Goal: Transaction & Acquisition: Purchase product/service

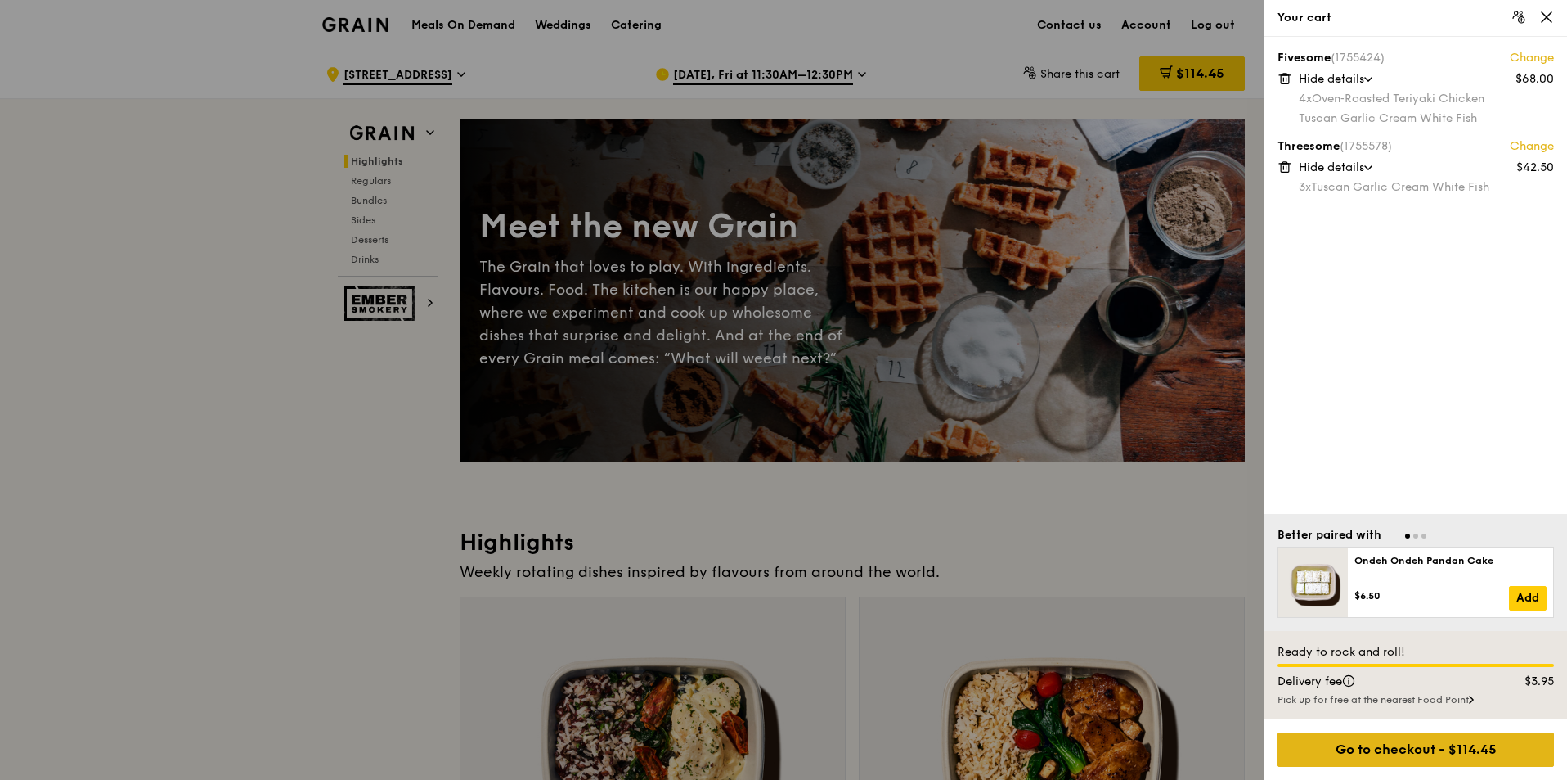
click at [1382, 746] on div "Go to checkout - $114.45" at bounding box center [1416, 749] width 276 height 34
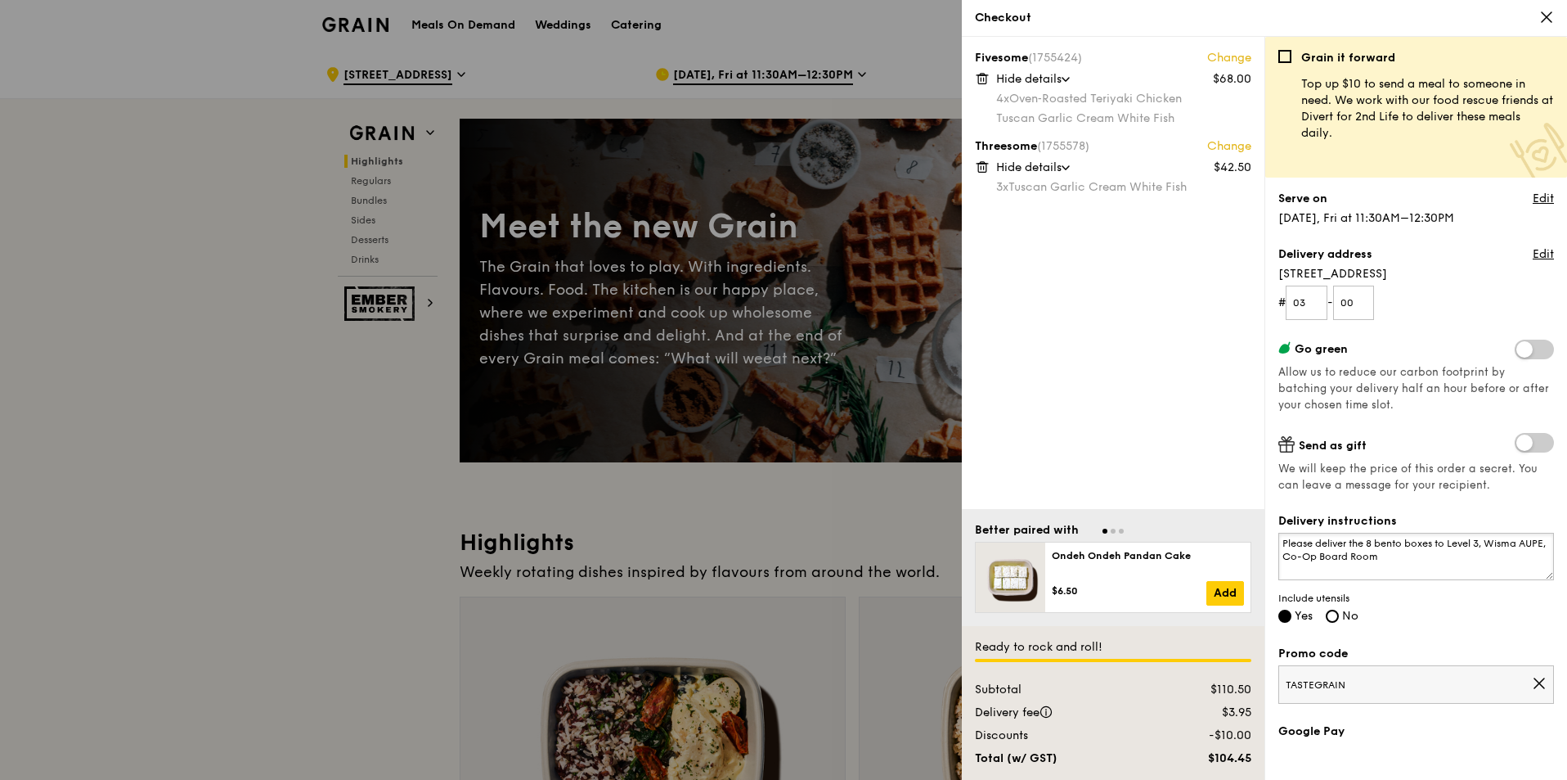
click at [1436, 532] on textarea "Please deliver the 8 bento boxes to Level 3, Wisma AUPE, Co-Op Board Room" at bounding box center [1416, 555] width 276 height 47
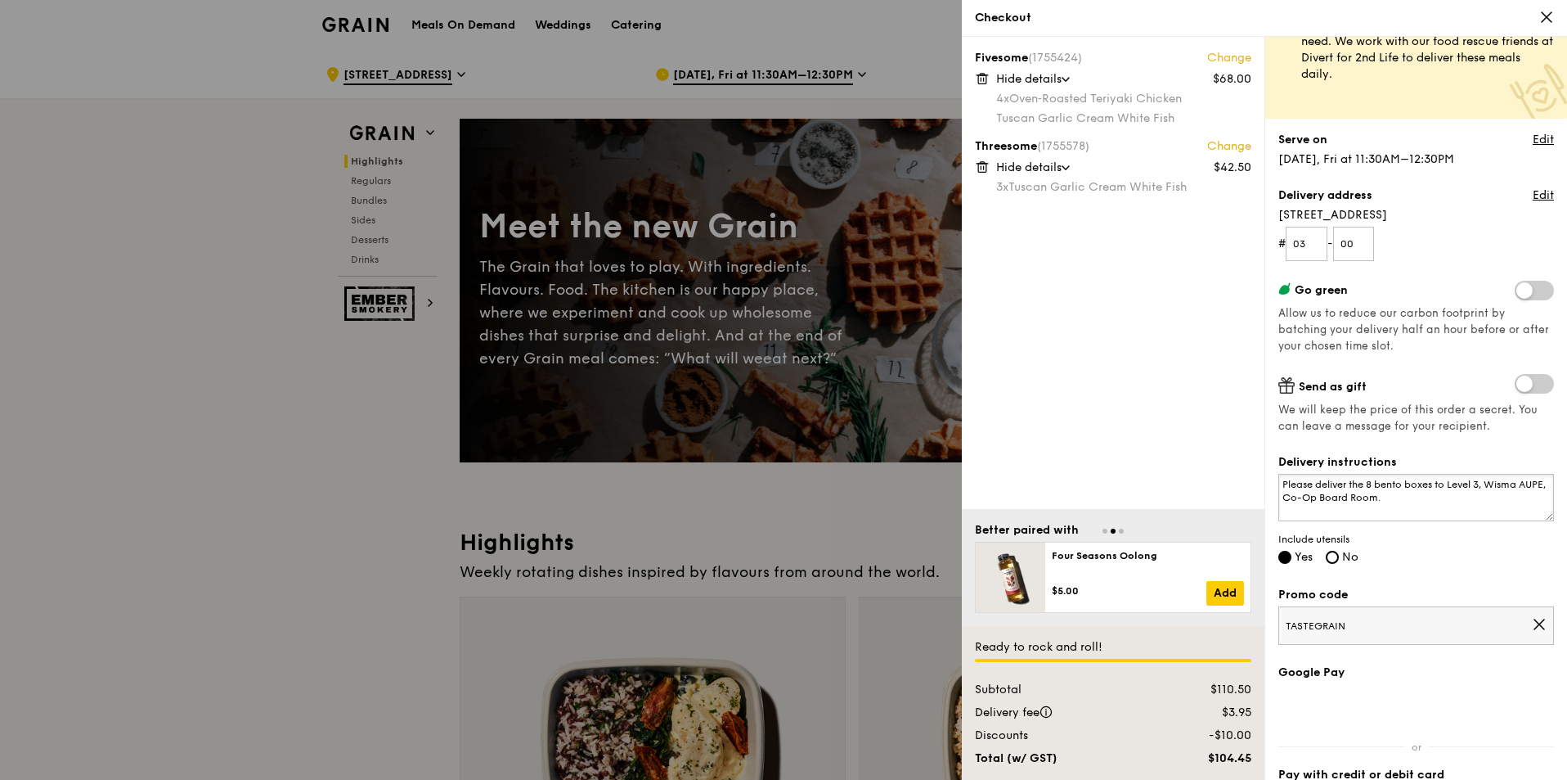
scroll to position [60, 0]
type textarea "Please deliver the 8 bento boxes to Level 3, Wisma AUPE, Co-Op Board Room."
click at [1533, 144] on link "Edit" at bounding box center [1543, 139] width 21 height 16
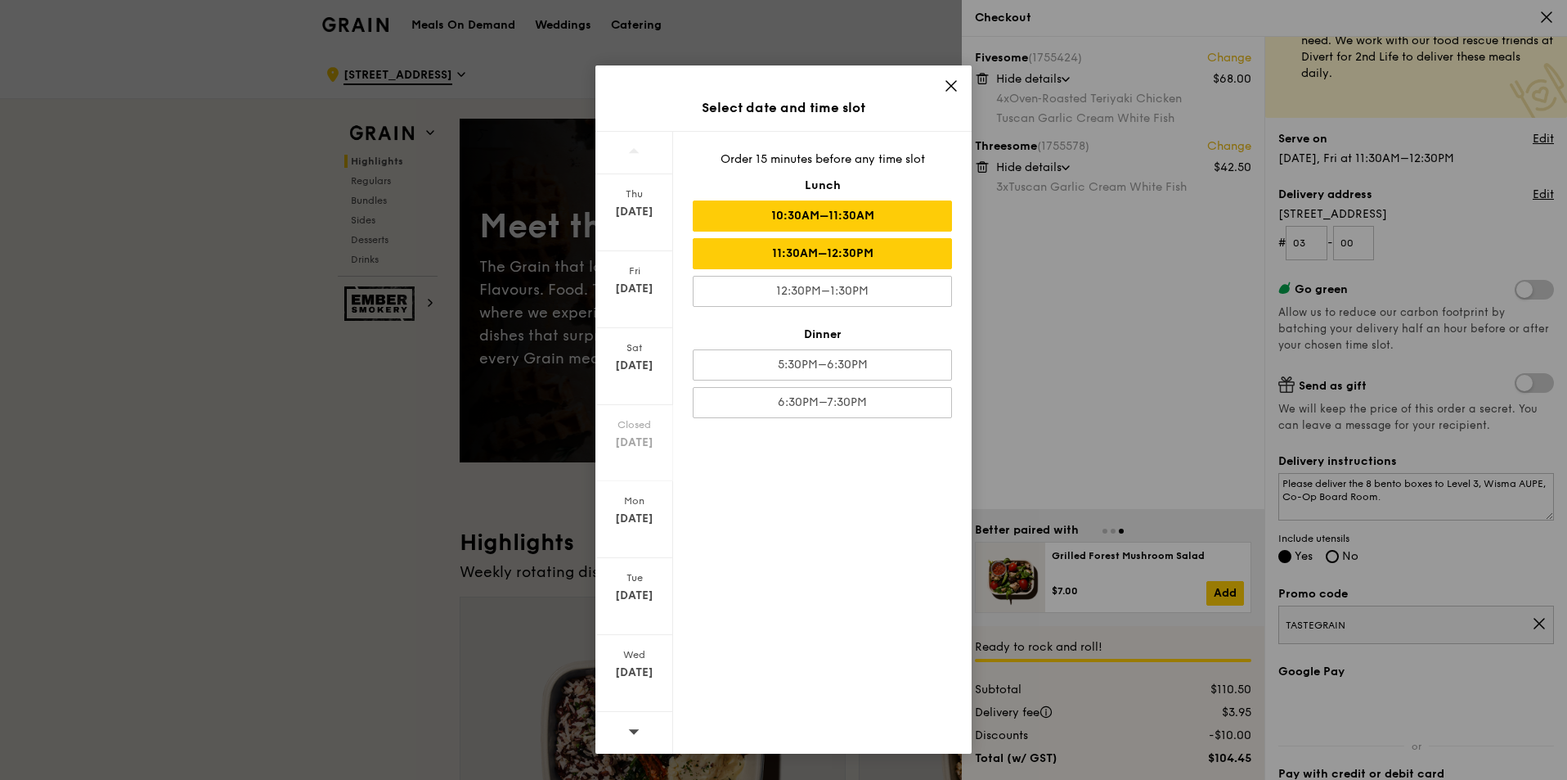
click at [858, 213] on div "10:30AM–11:30AM" at bounding box center [822, 215] width 259 height 31
click at [954, 90] on icon at bounding box center [951, 86] width 15 height 15
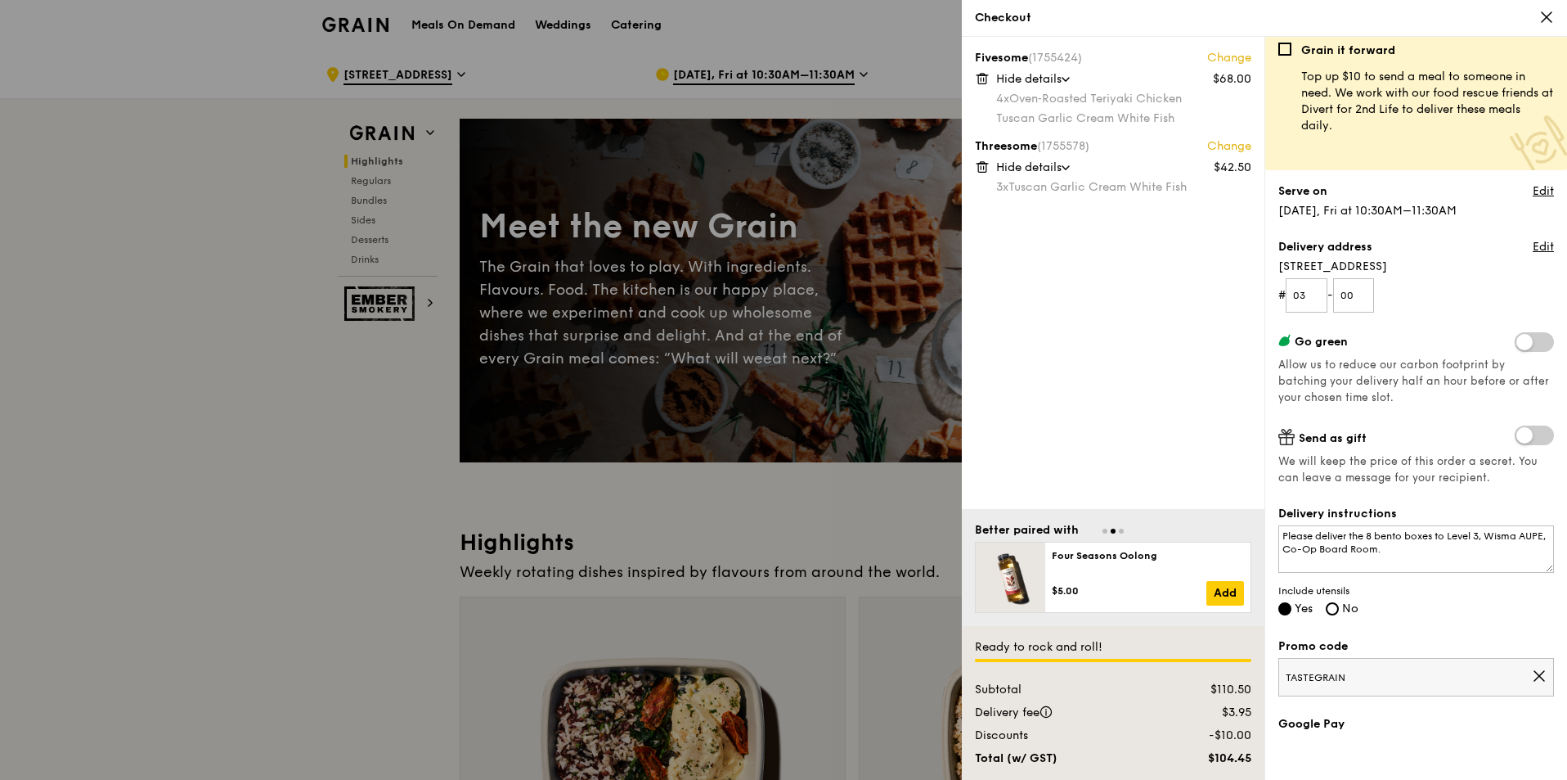
scroll to position [0, 0]
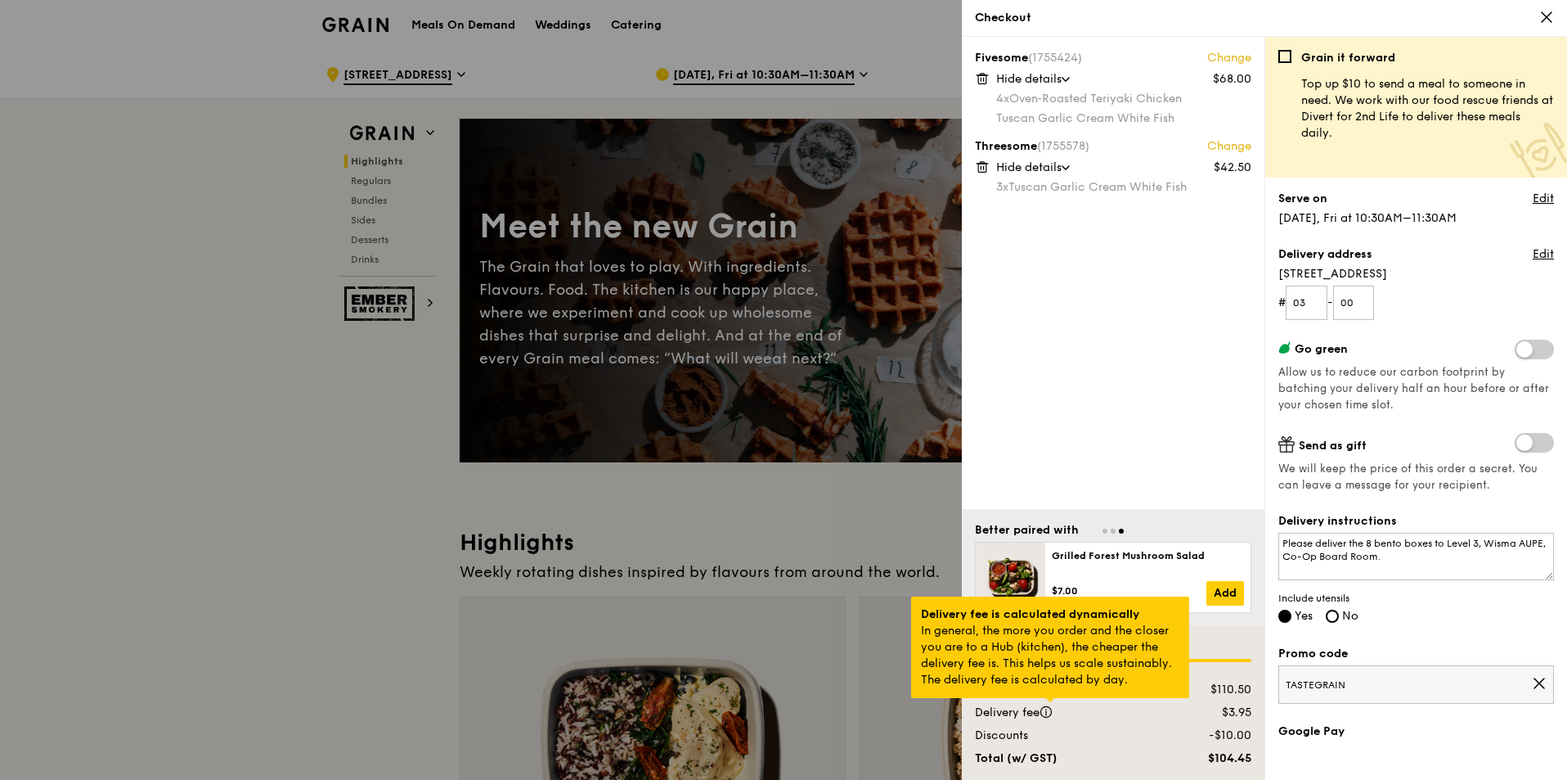
click at [1050, 702] on div at bounding box center [1050, 700] width 8 height 4
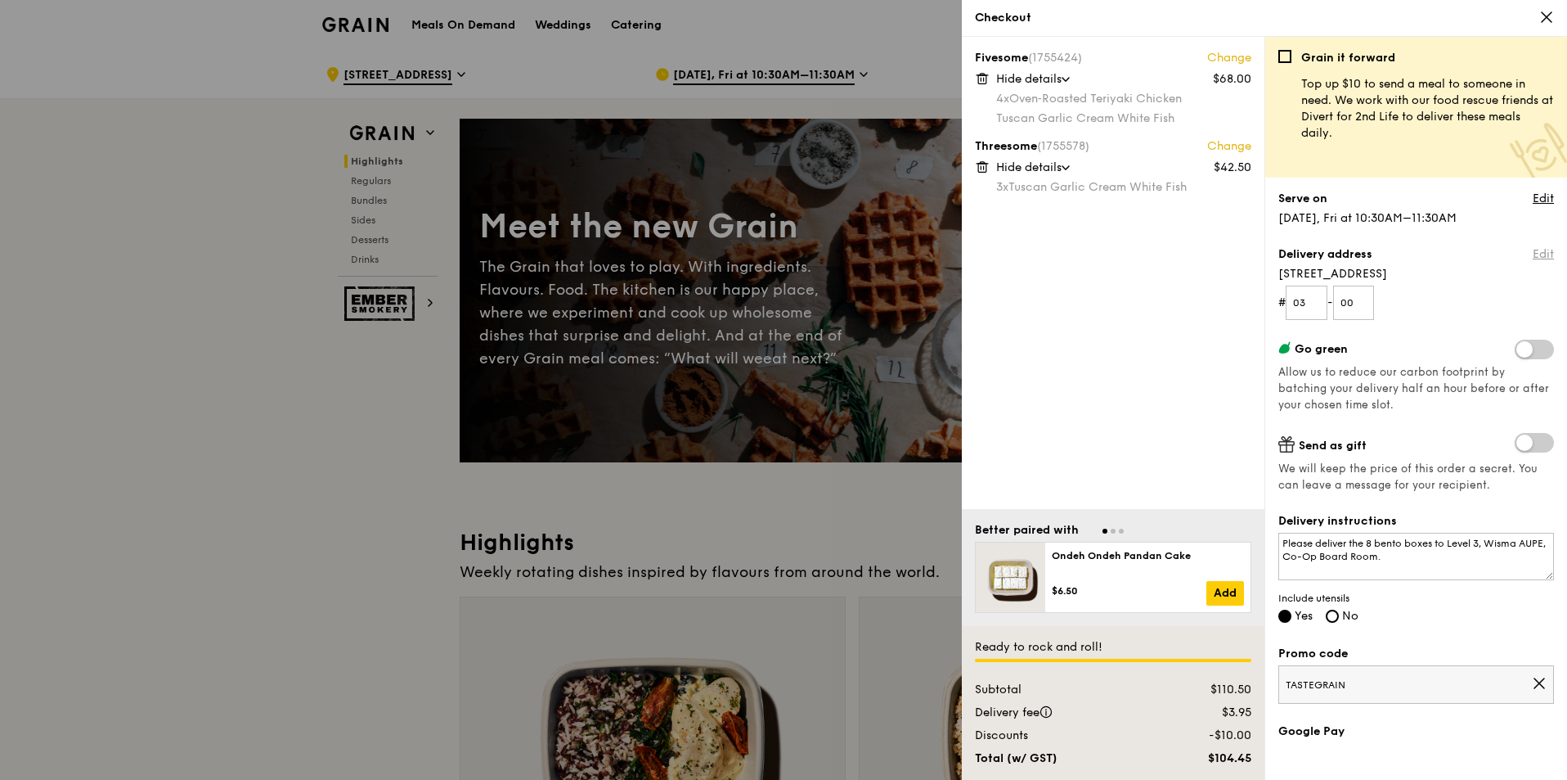
click at [1535, 254] on link "Edit" at bounding box center [1543, 254] width 21 height 16
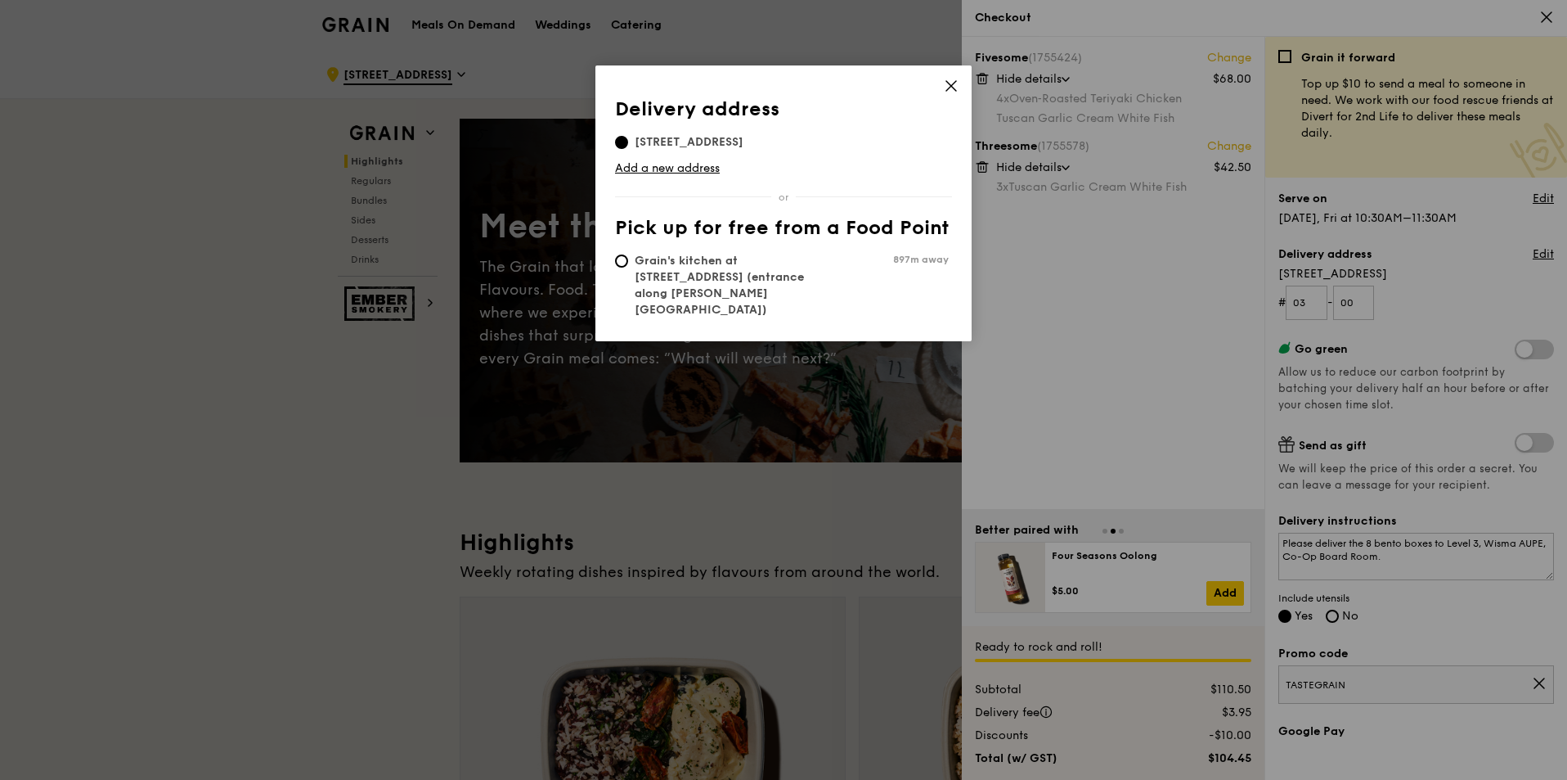
click at [955, 87] on icon at bounding box center [951, 86] width 15 height 15
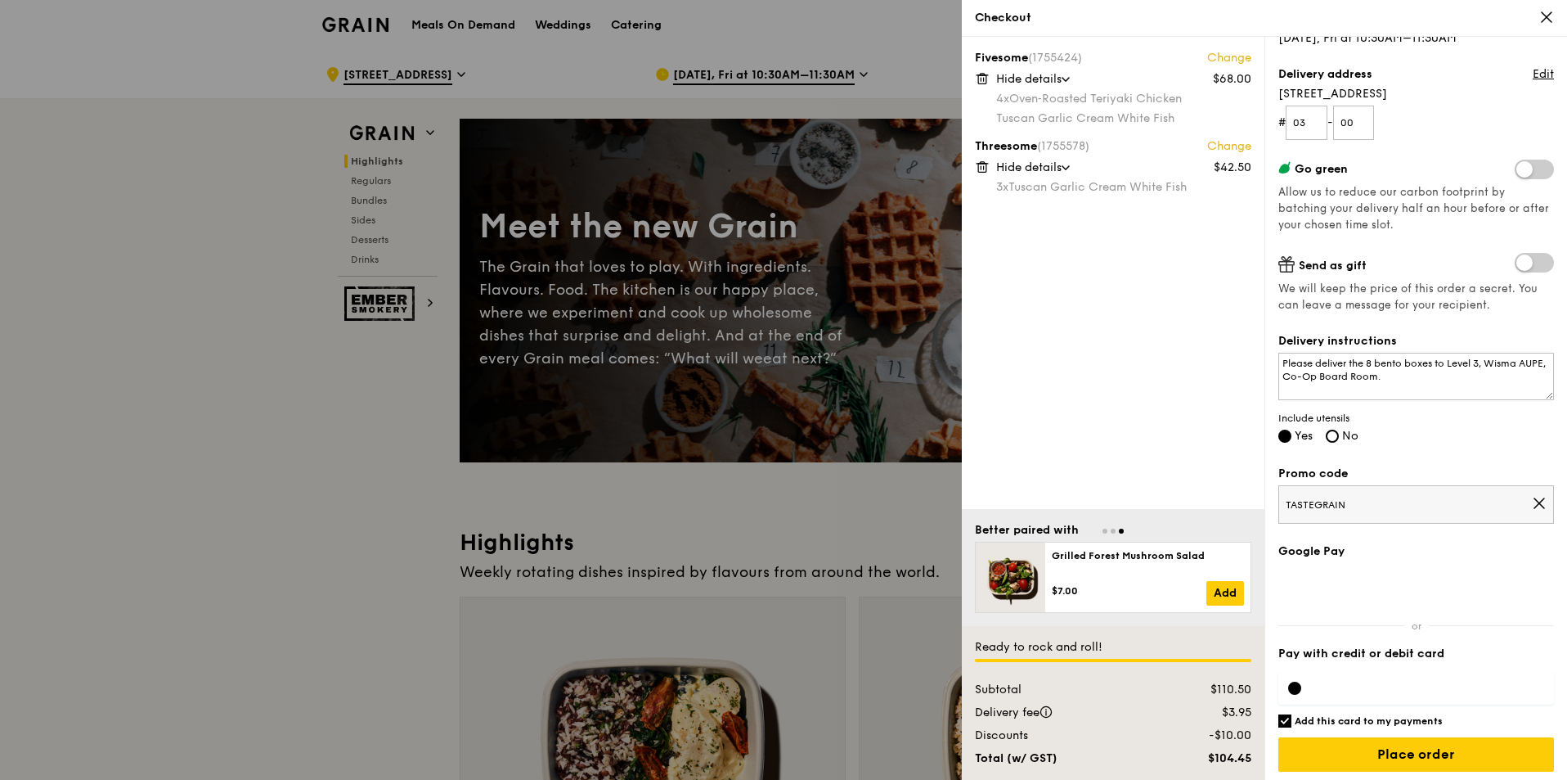
scroll to position [185, 0]
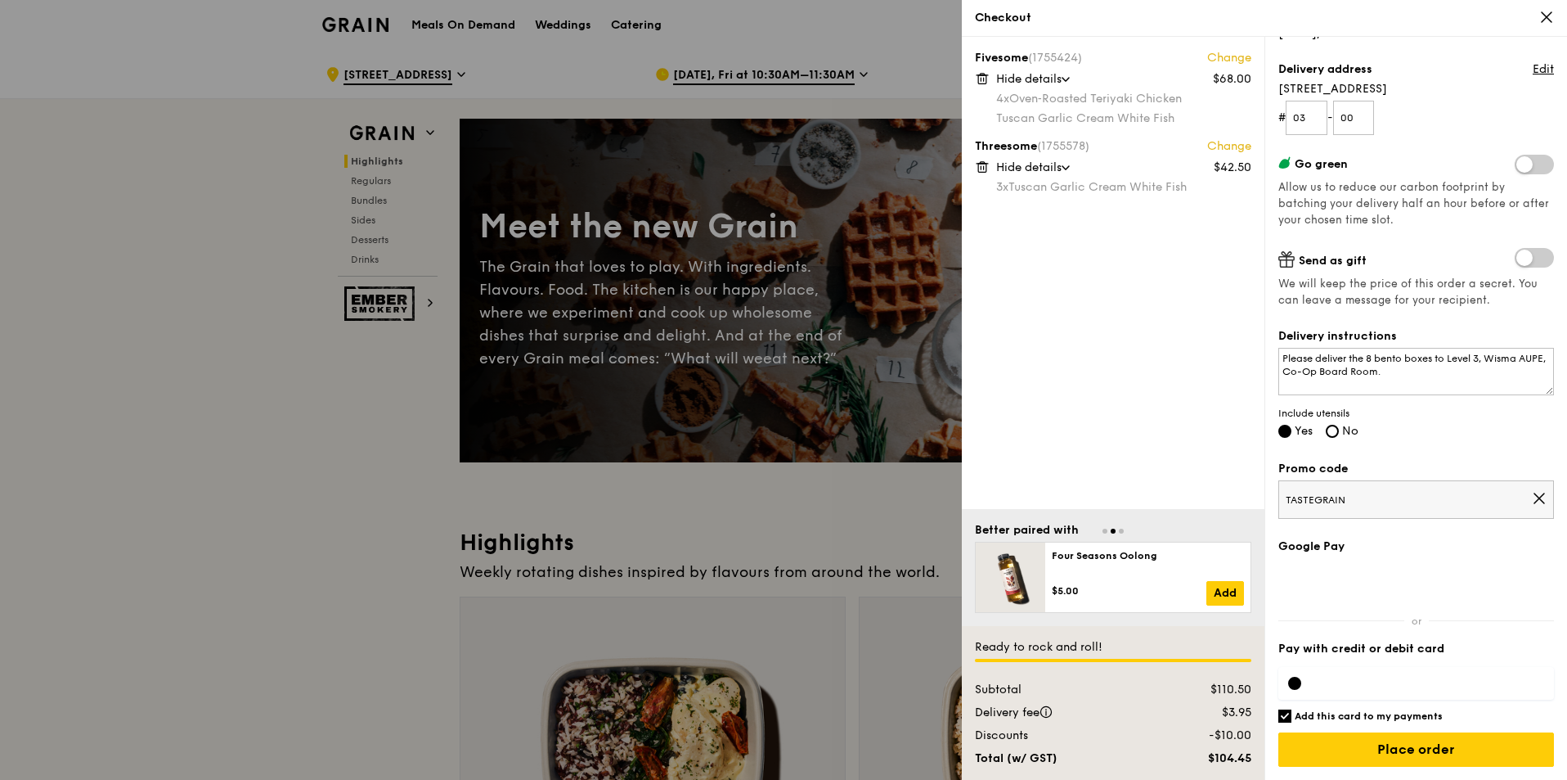
click at [1281, 715] on input "Add this card to my payments" at bounding box center [1284, 715] width 13 height 13
checkbox input "false"
click at [1374, 752] on input "Place order" at bounding box center [1416, 749] width 276 height 34
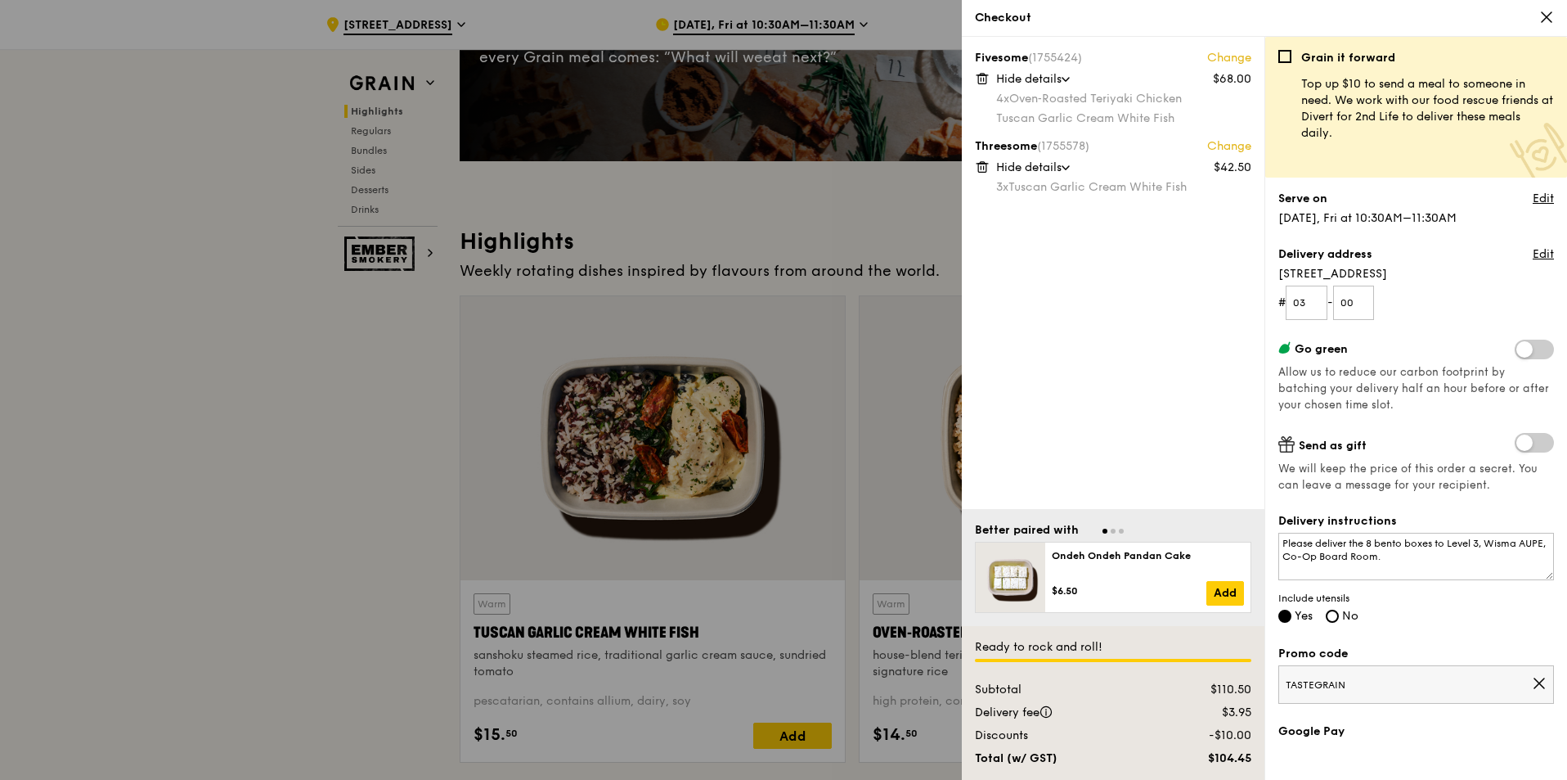
scroll to position [11, 0]
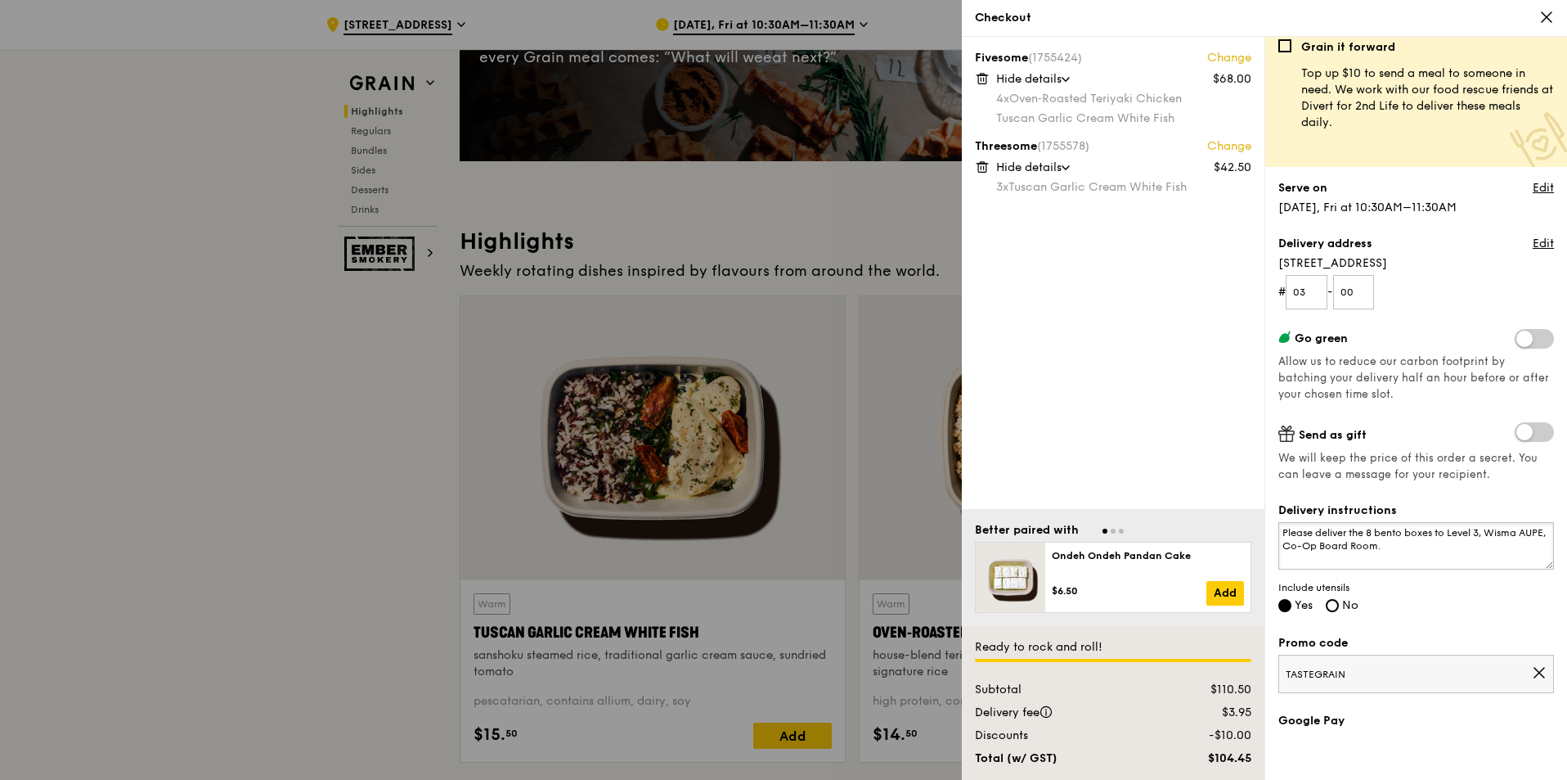
click at [1440, 541] on textarea "Please deliver the 8 bento boxes to Level 3, Wisma AUPE, Co-Op Board Room." at bounding box center [1416, 545] width 276 height 47
click at [1305, 546] on textarea "Please deliver the 8 bento boxes to Level 3, Wisma AUPE, Co-Op Board Room. Look…" at bounding box center [1416, 545] width 276 height 47
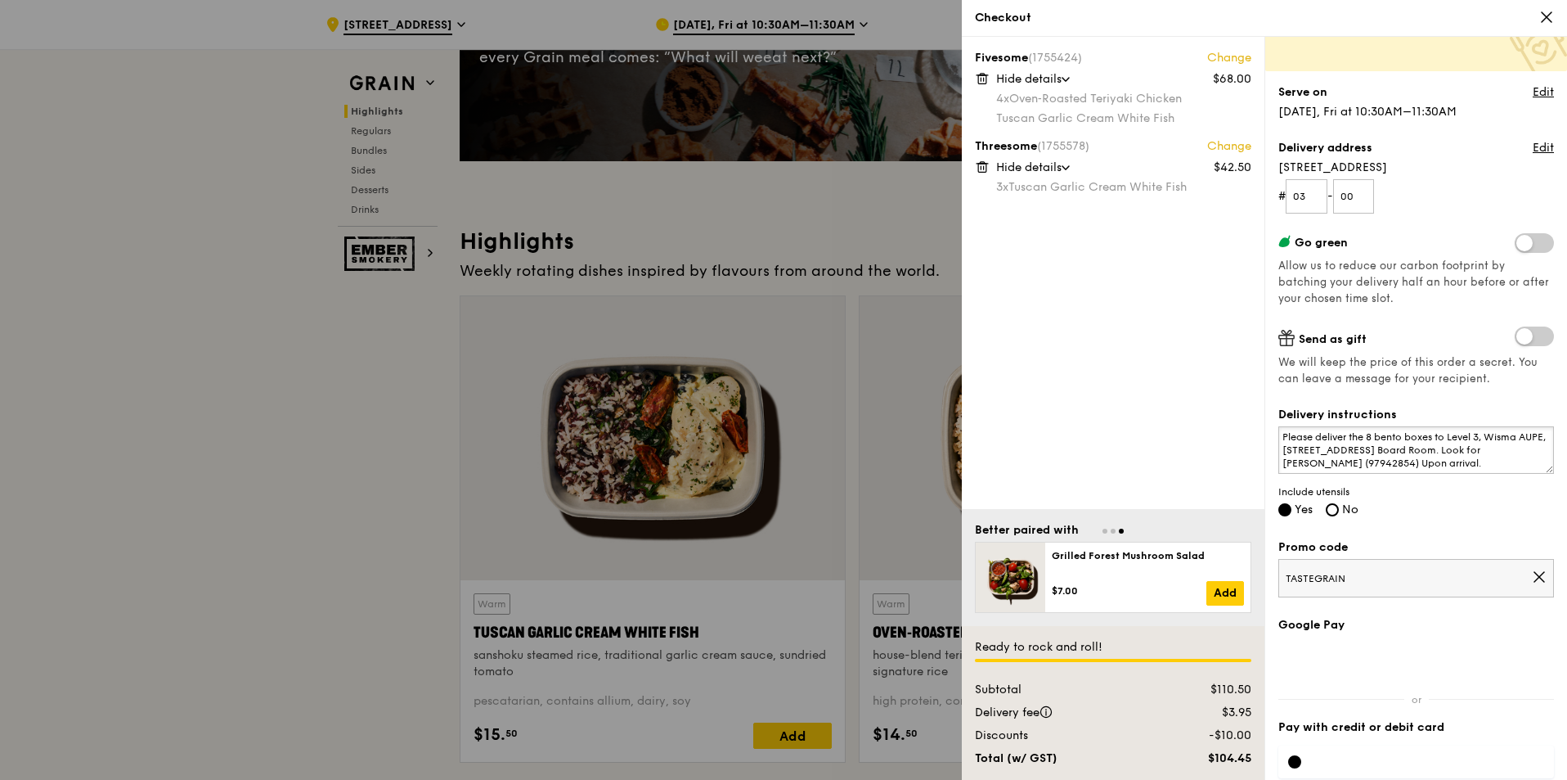
scroll to position [185, 0]
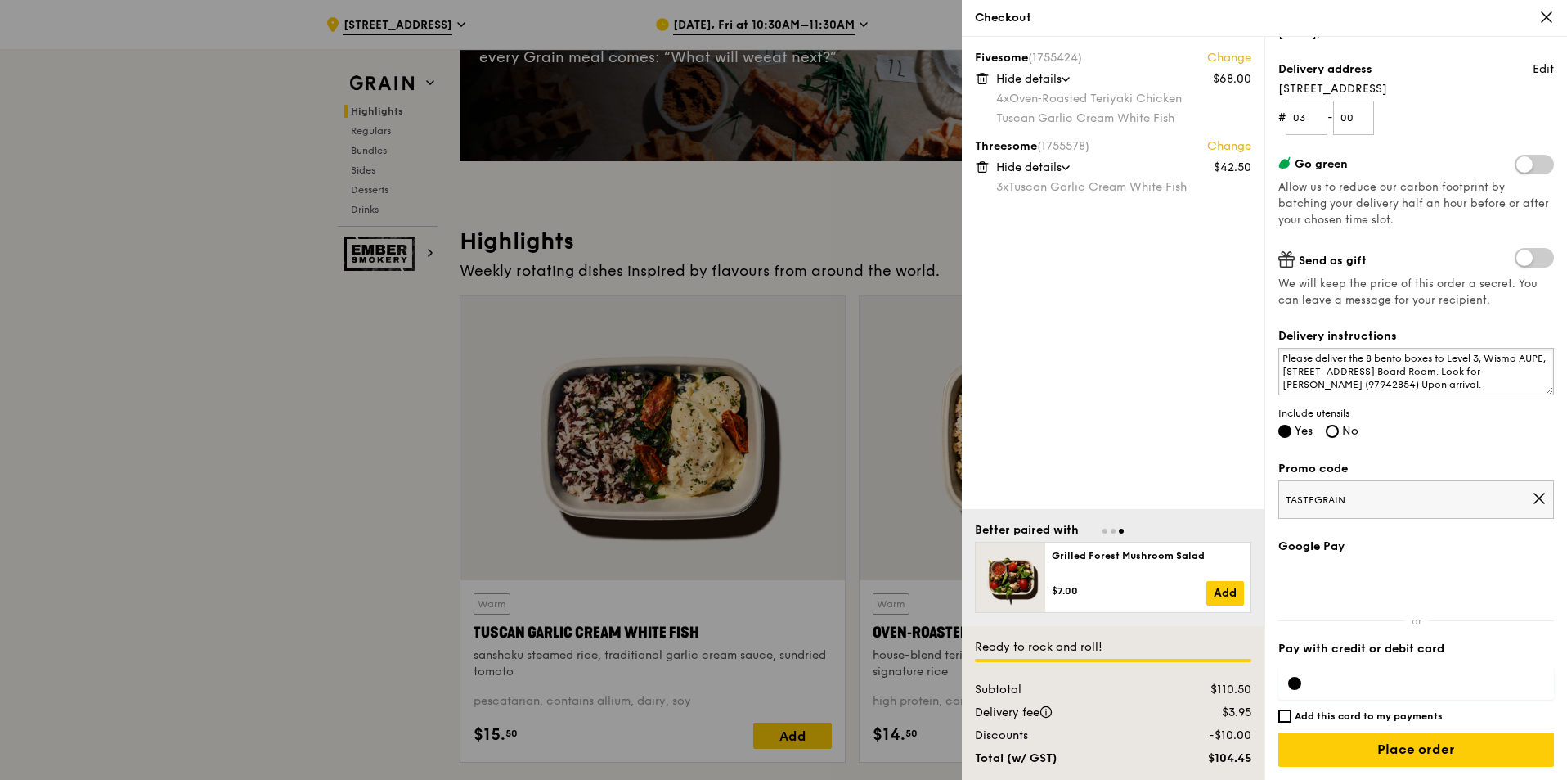
type textarea "Please deliver the 8 bento boxes to Level 3, Wisma AUPE, [STREET_ADDRESS] Board…"
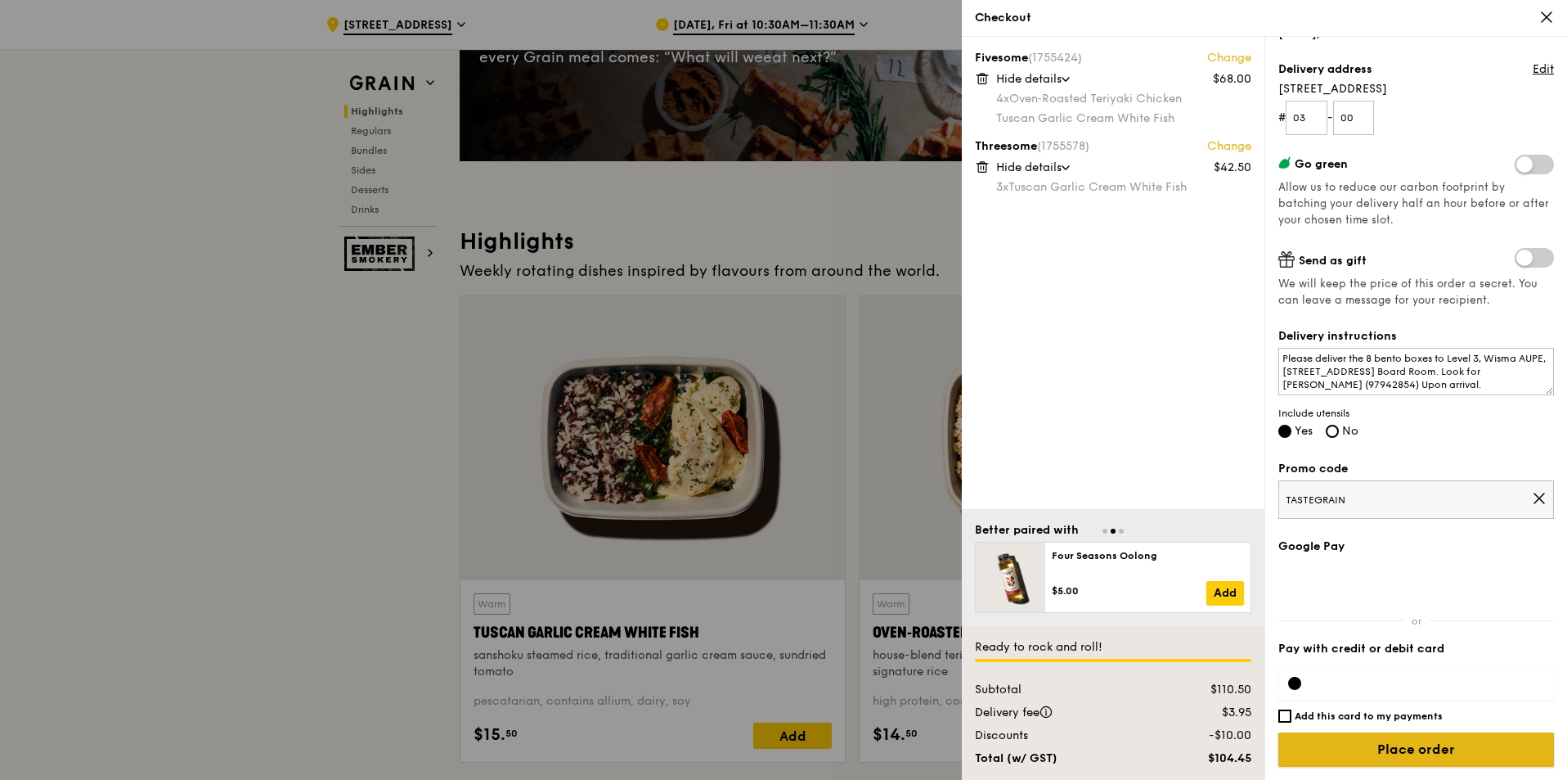
click at [1397, 757] on input "Place order" at bounding box center [1416, 749] width 276 height 34
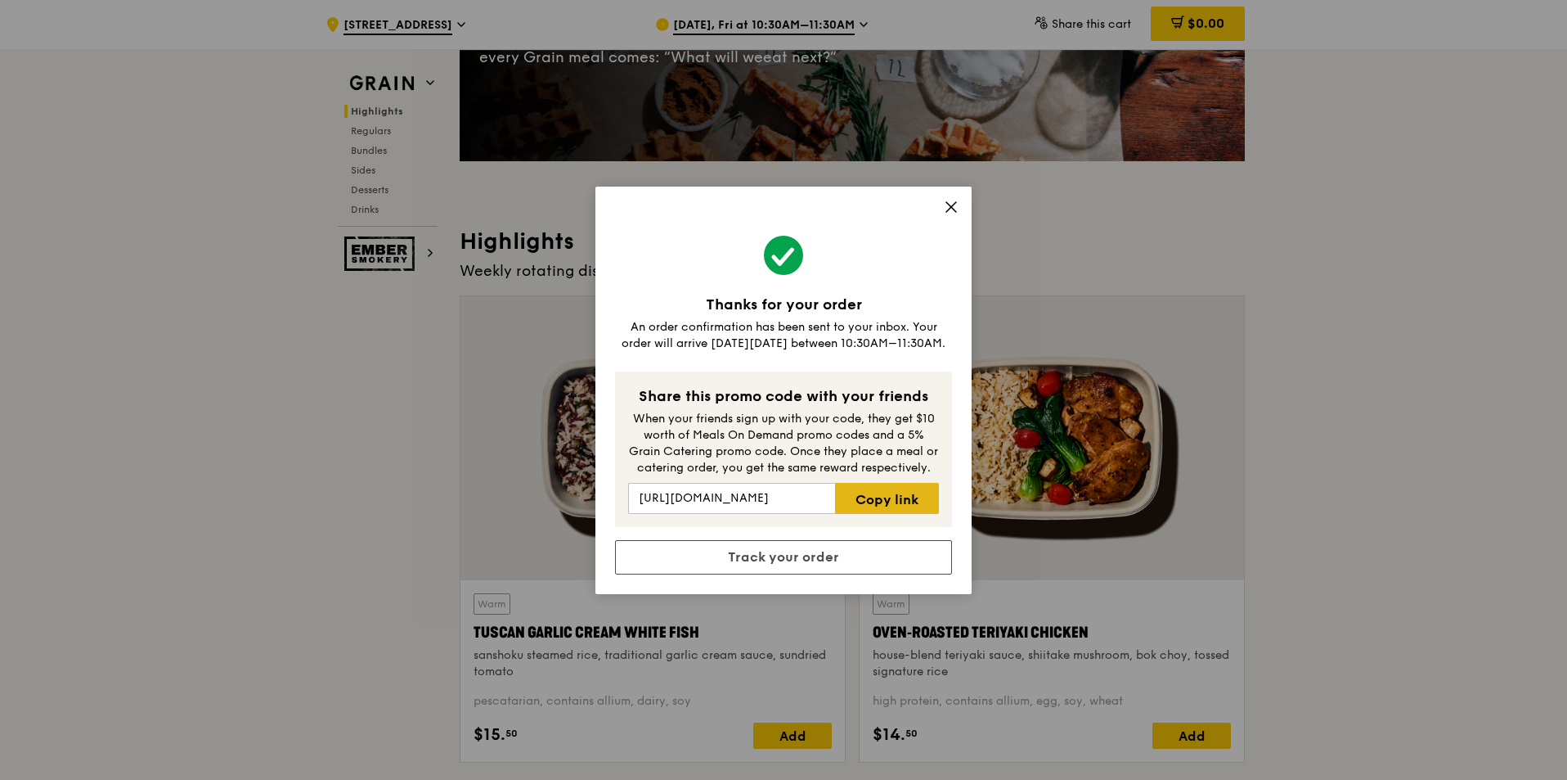
click at [898, 503] on link "Copy link" at bounding box center [887, 498] width 104 height 31
click at [870, 561] on link "Track your order" at bounding box center [783, 557] width 337 height 34
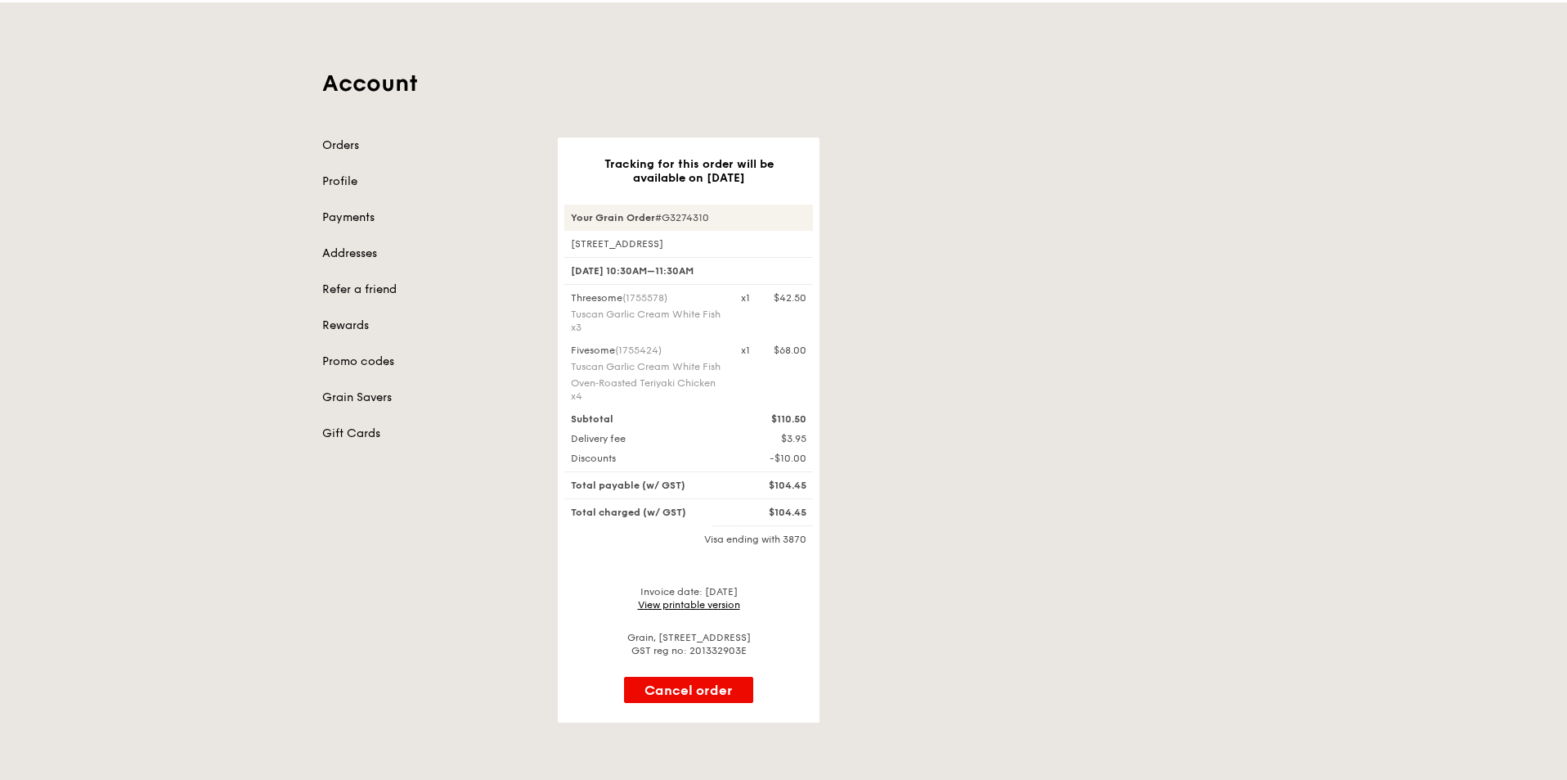
scroll to position [38, 0]
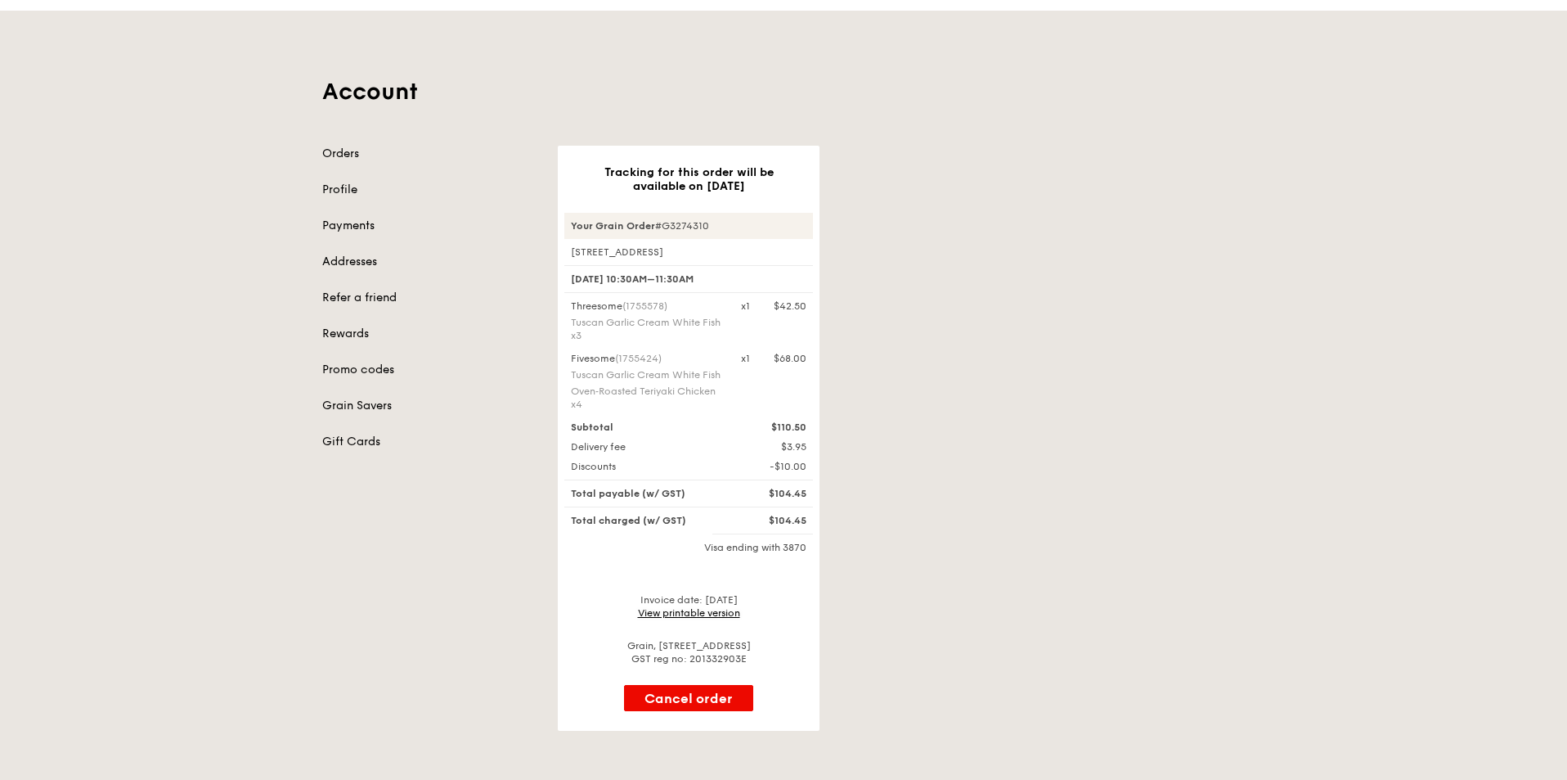
click at [685, 618] on link "View printable version" at bounding box center [689, 612] width 102 height 11
